Goal: Information Seeking & Learning: Find specific fact

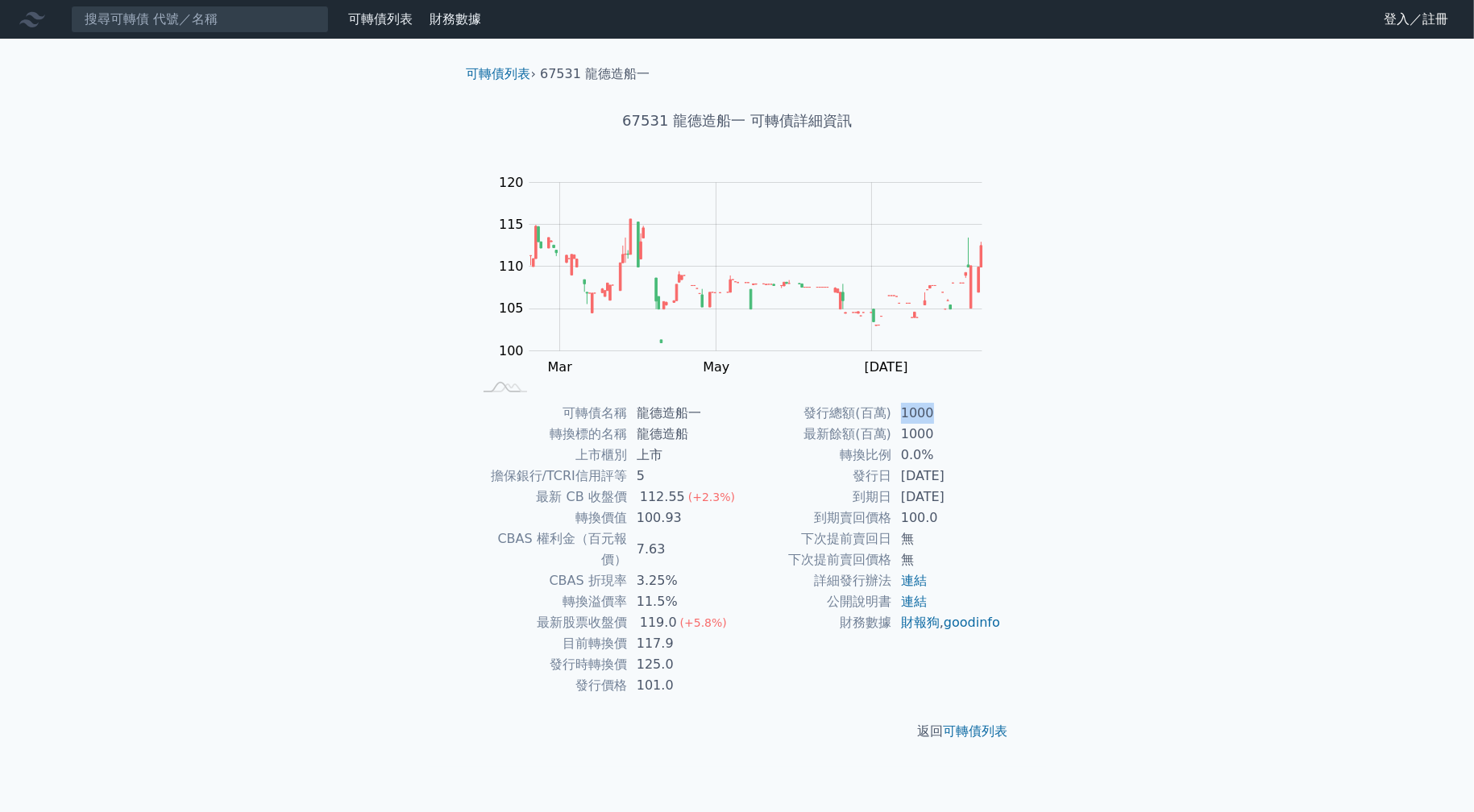
drag, startPoint x: 902, startPoint y: 414, endPoint x: 949, endPoint y: 418, distance: 47.2
click at [949, 418] on td "1000" at bounding box center [946, 412] width 110 height 21
drag, startPoint x: 932, startPoint y: 439, endPoint x: 894, endPoint y: 434, distance: 38.3
click at [894, 434] on td "1000" at bounding box center [946, 434] width 110 height 21
click at [1029, 535] on div "可轉債列表 › 67531 龍德造船一 67531 龍德造船一 可轉債詳細資訊 Zoom Out 100 90 95 100 105 110 115 120 …" at bounding box center [737, 402] width 619 height 728
